Goal: Information Seeking & Learning: Learn about a topic

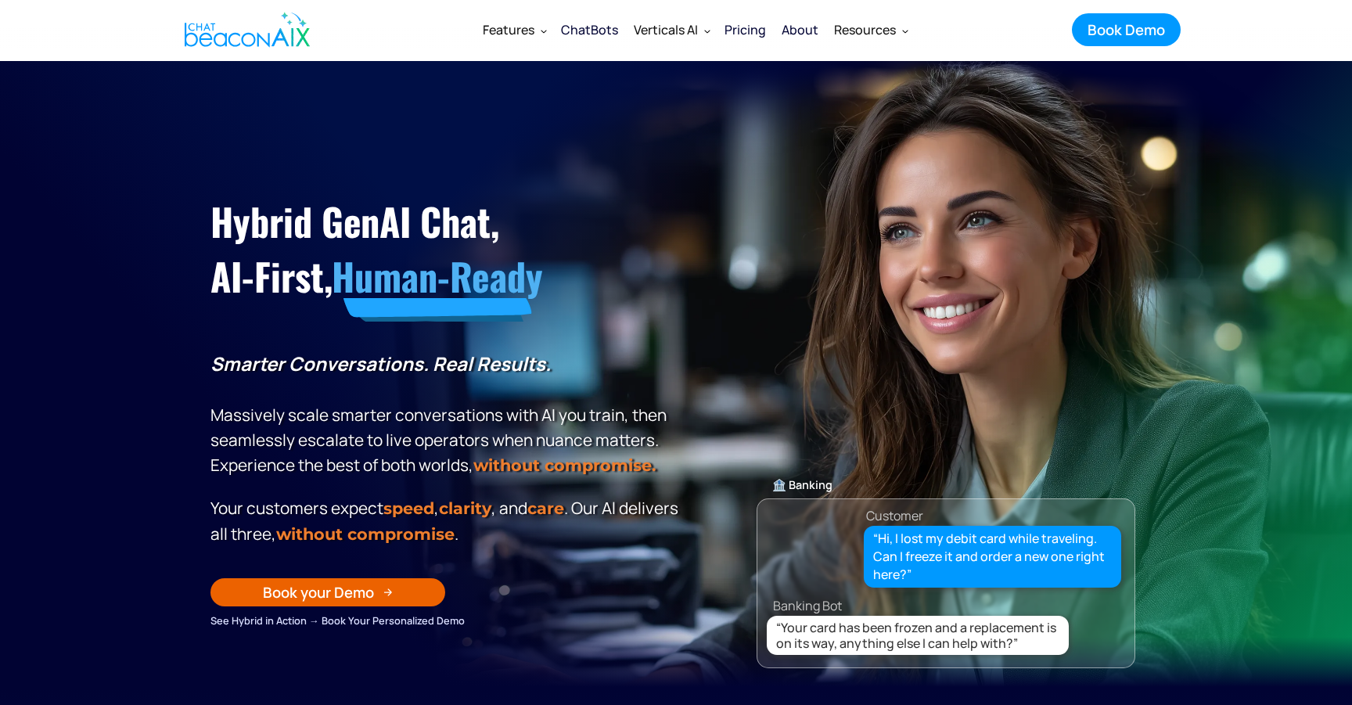
click at [749, 27] on div "Pricing" at bounding box center [744, 30] width 41 height 22
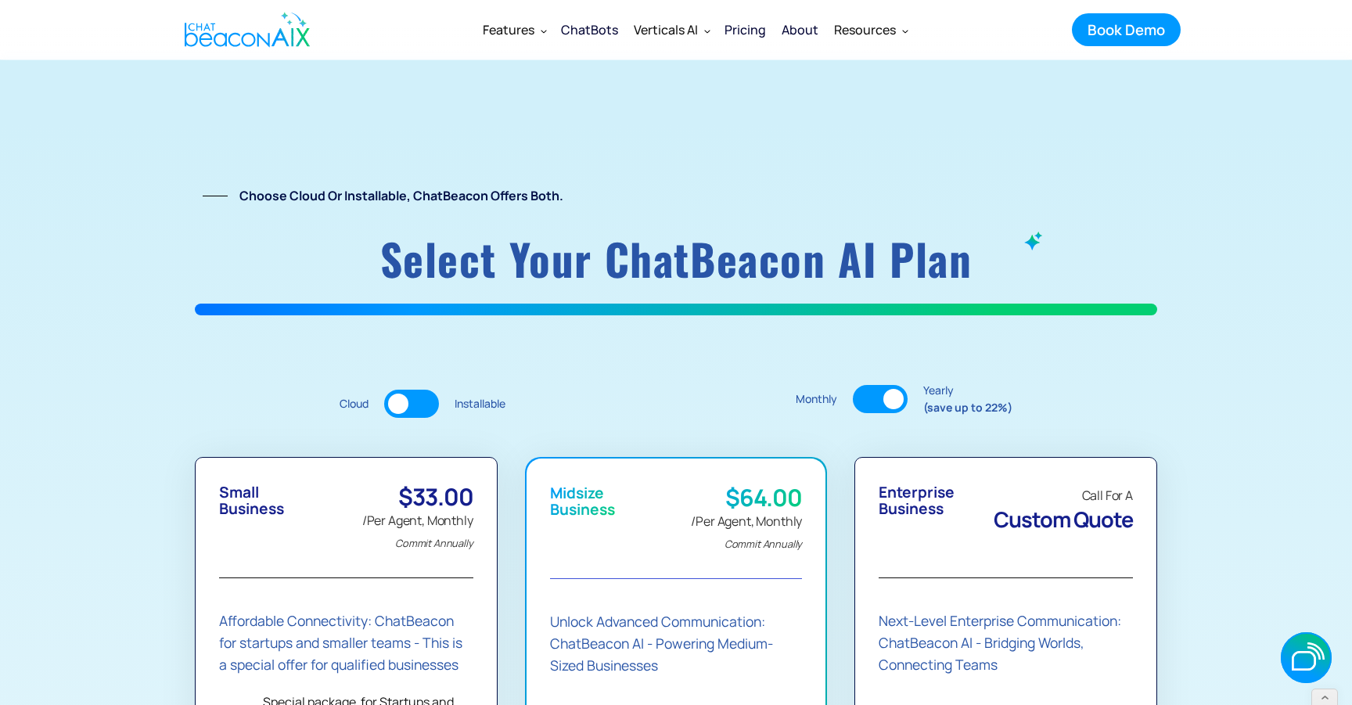
click at [882, 404] on div at bounding box center [880, 399] width 55 height 28
click at [287, 33] on img "home" at bounding box center [247, 29] width 125 height 47
